Goal: Check status: Check status

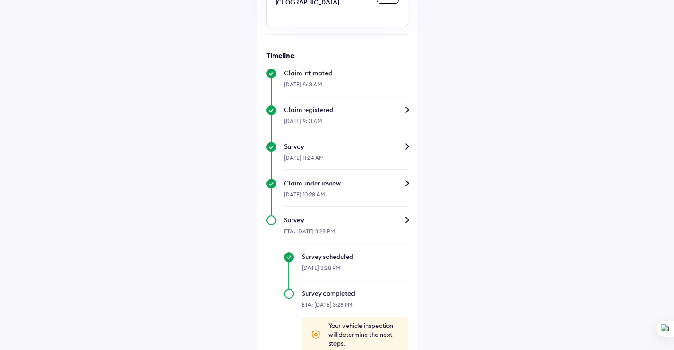
scroll to position [226, 0]
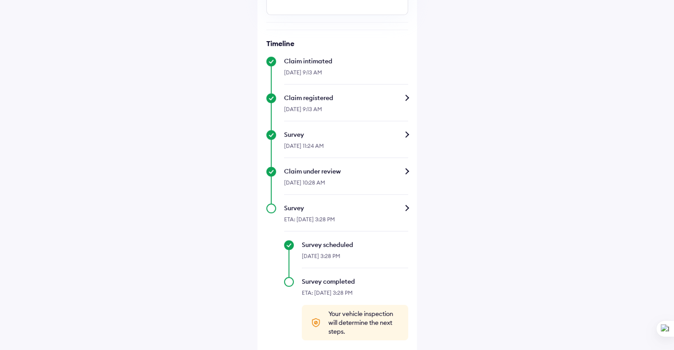
click at [325, 213] on div "Survey" at bounding box center [346, 208] width 124 height 9
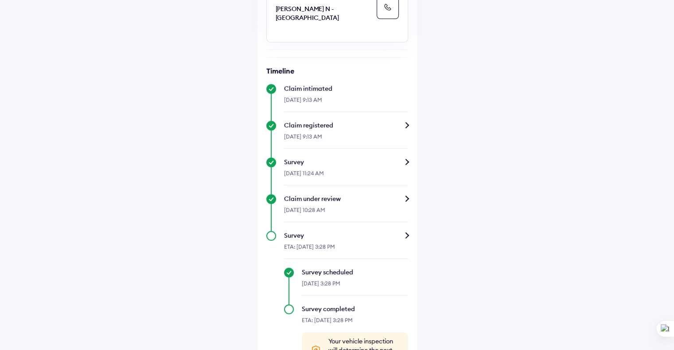
scroll to position [244, 0]
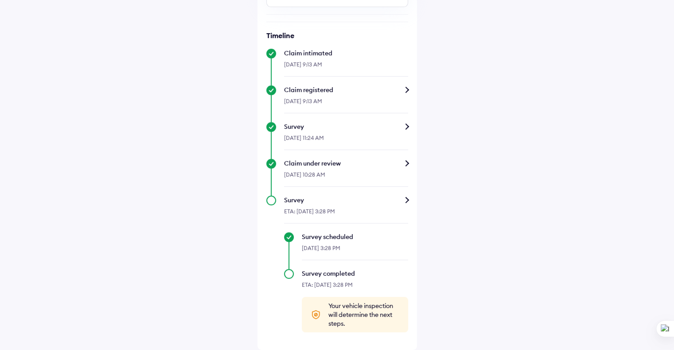
click at [290, 277] on div "Survey completed ETA: 17-Aug-2025, 3:28 PM Your vehicle inspection will determi…" at bounding box center [346, 300] width 124 height 63
click at [302, 200] on div "Survey" at bounding box center [346, 200] width 124 height 9
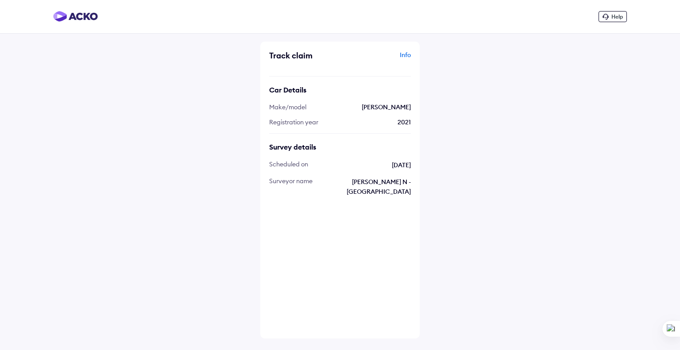
click at [404, 53] on div "Info" at bounding box center [376, 58] width 69 height 17
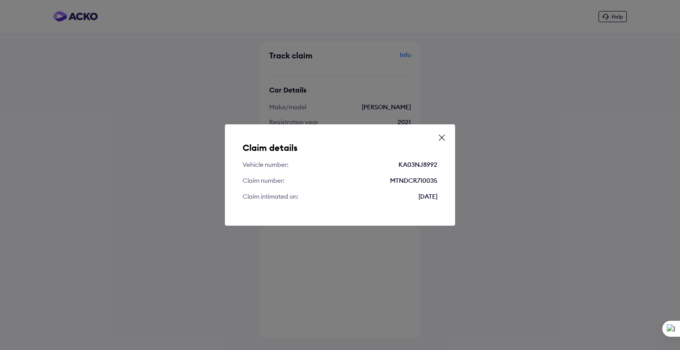
click at [443, 139] on icon at bounding box center [442, 137] width 9 height 9
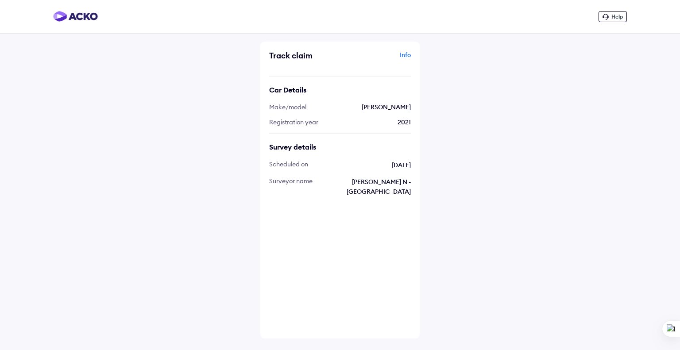
click at [204, 154] on div "Help Track claim Info Car Details Make/model Maruti Ertiga Registration year 20…" at bounding box center [340, 175] width 680 height 350
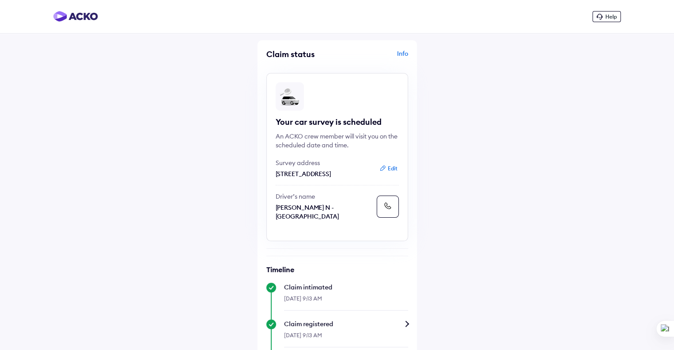
scroll to position [244, 0]
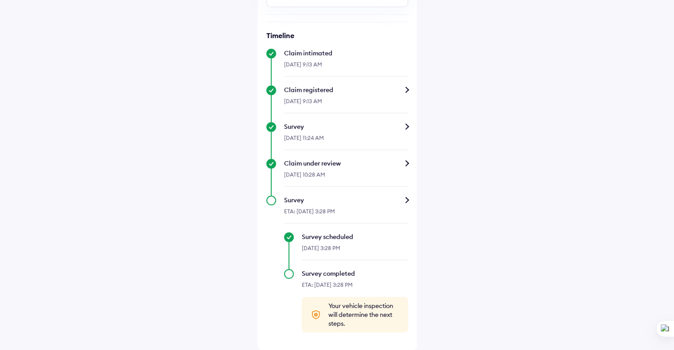
click at [298, 130] on div "Survey" at bounding box center [346, 126] width 124 height 9
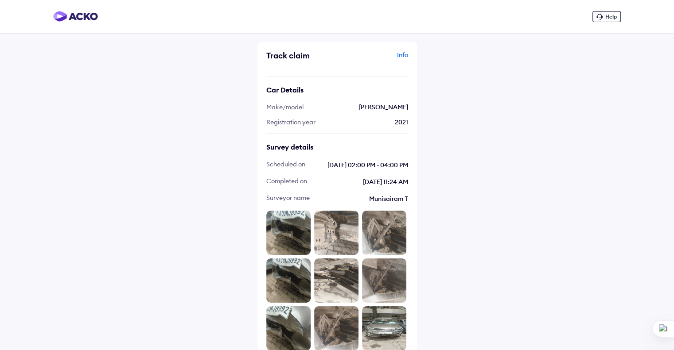
click at [292, 229] on img at bounding box center [288, 233] width 44 height 44
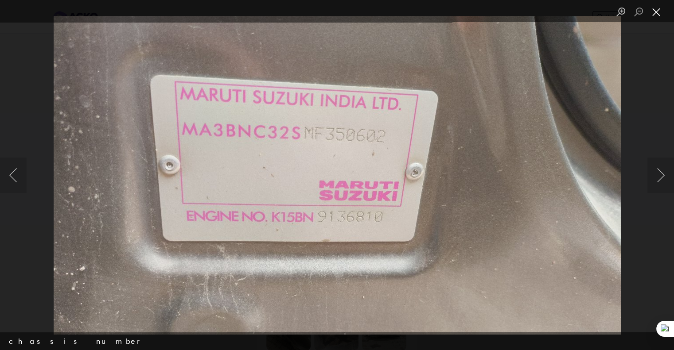
click at [658, 16] on button "Close lightbox" at bounding box center [656, 12] width 18 height 16
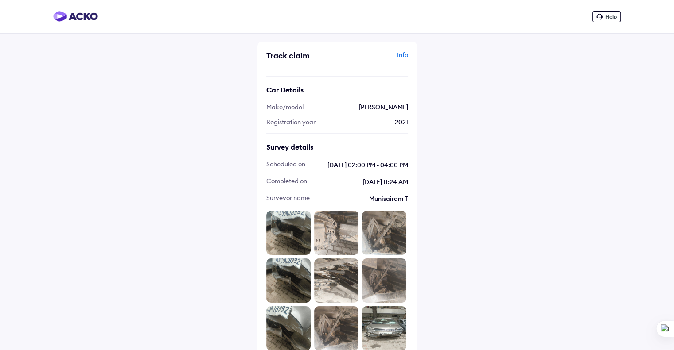
scroll to position [244, 0]
